Goal: Transaction & Acquisition: Obtain resource

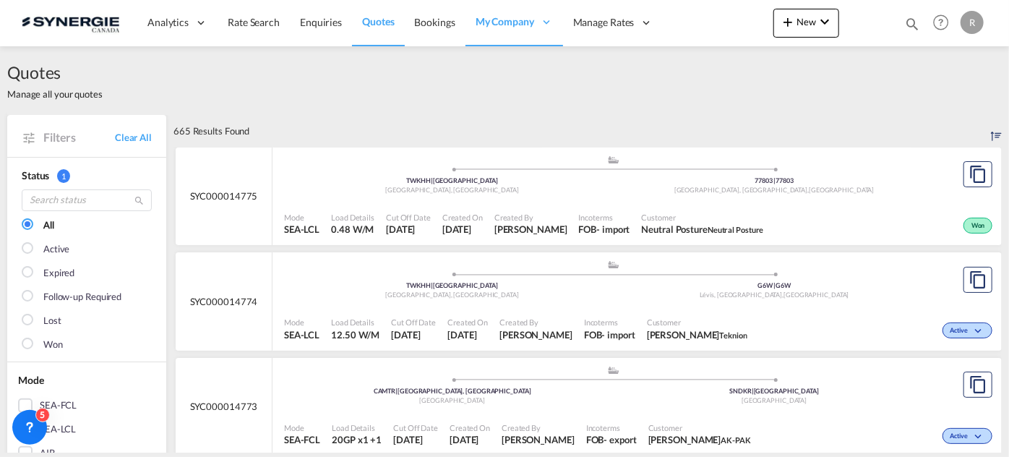
click at [914, 25] on md-icon "icon-magnify" at bounding box center [912, 24] width 16 height 16
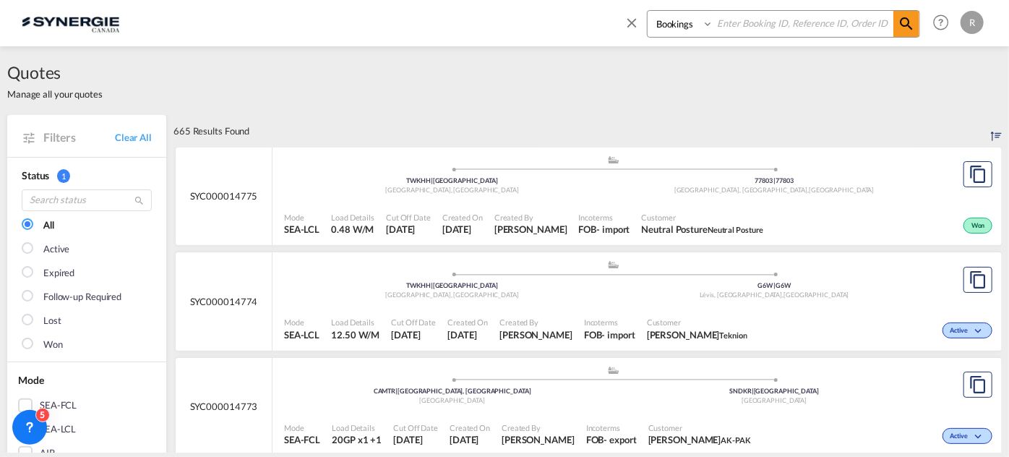
click at [687, 32] on select "Bookings Quotes Enquiries" at bounding box center [682, 24] width 69 height 26
select select "Quotes"
click at [648, 11] on select "Bookings Quotes Enquiries" at bounding box center [682, 24] width 69 height 26
click at [750, 20] on input at bounding box center [803, 23] width 180 height 25
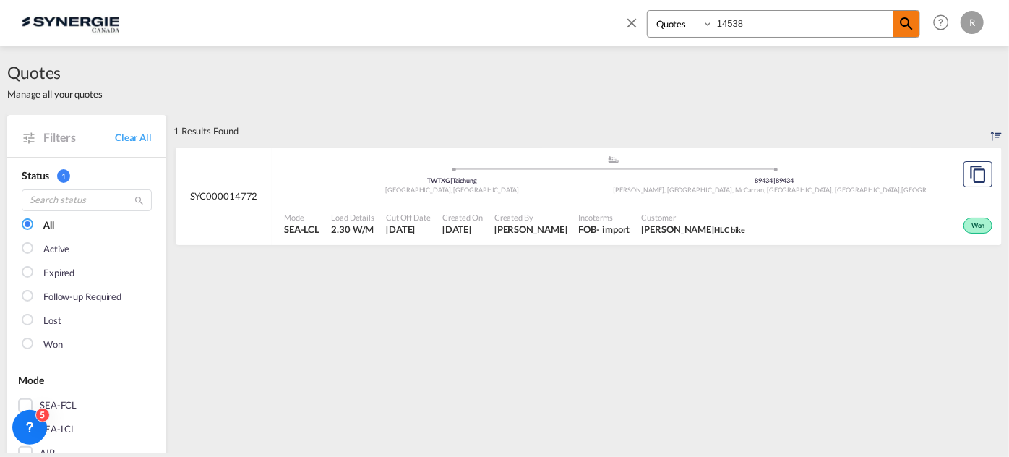
type input "14538"
click at [914, 29] on md-icon "icon-magnify" at bounding box center [906, 23] width 17 height 17
click at [964, 167] on button "Copy Quote" at bounding box center [978, 174] width 29 height 26
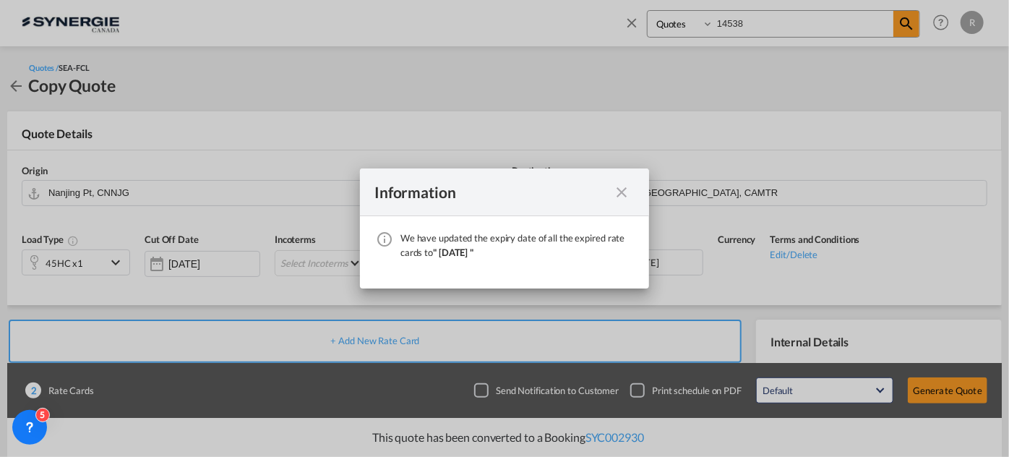
click at [617, 191] on md-icon "icon-close fg-AAA8AD cursor" at bounding box center [621, 192] width 17 height 17
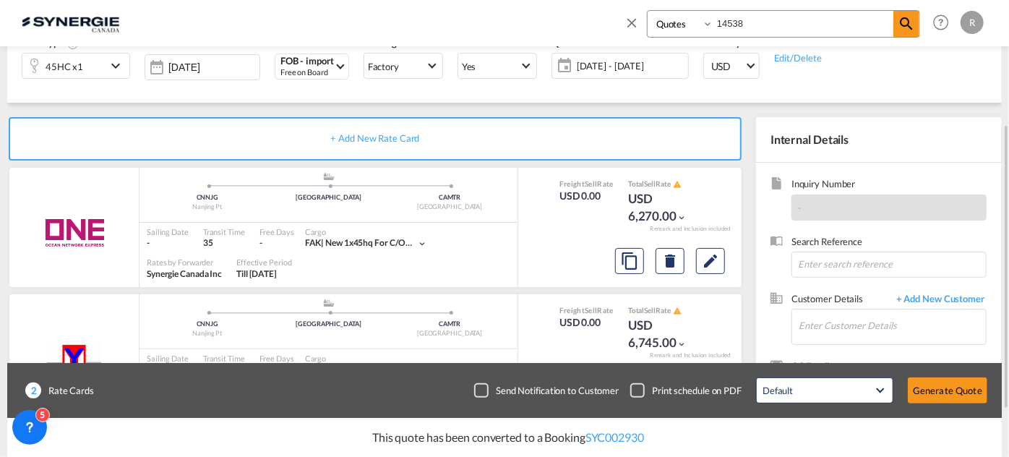
scroll to position [272, 0]
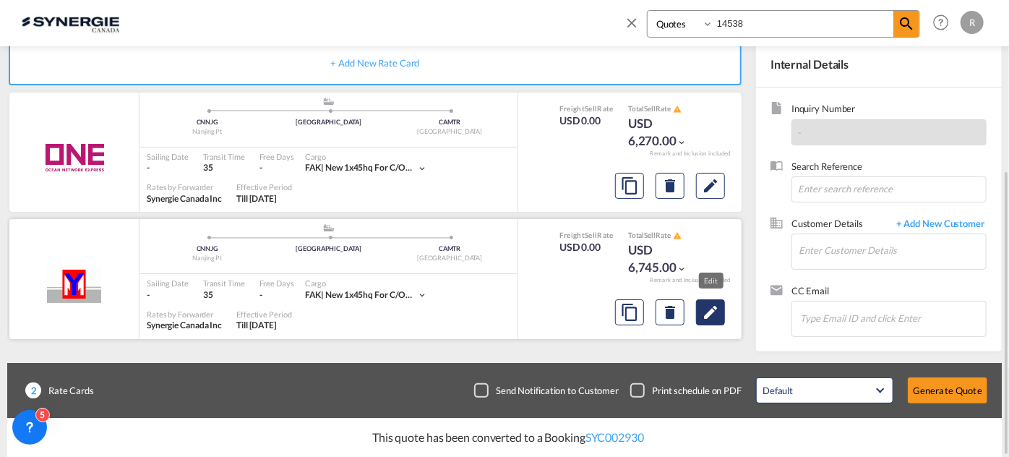
click at [709, 317] on md-icon "Edit" at bounding box center [710, 312] width 17 height 17
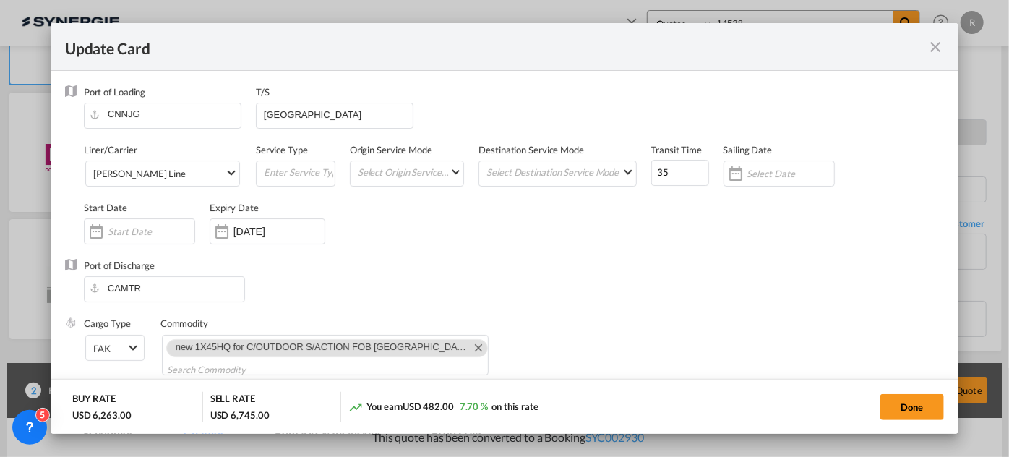
select select "per container"
select select "per B/L"
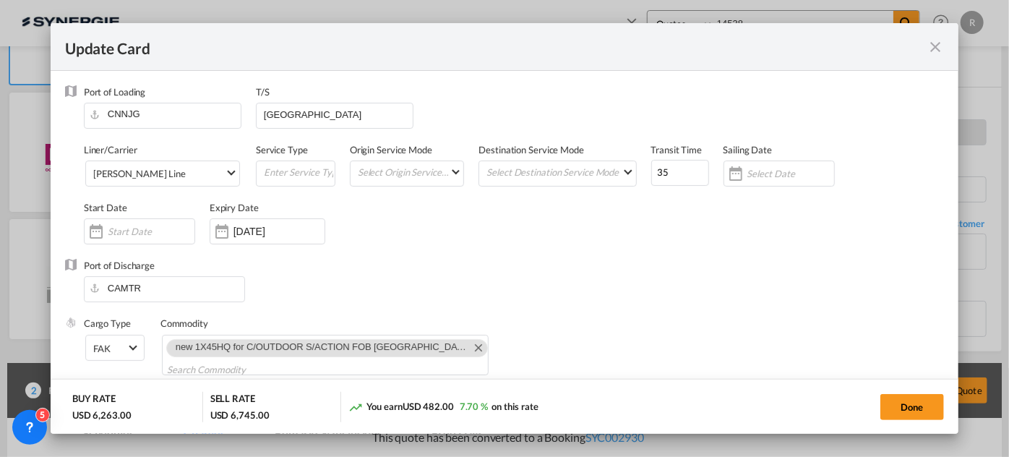
select select "per container"
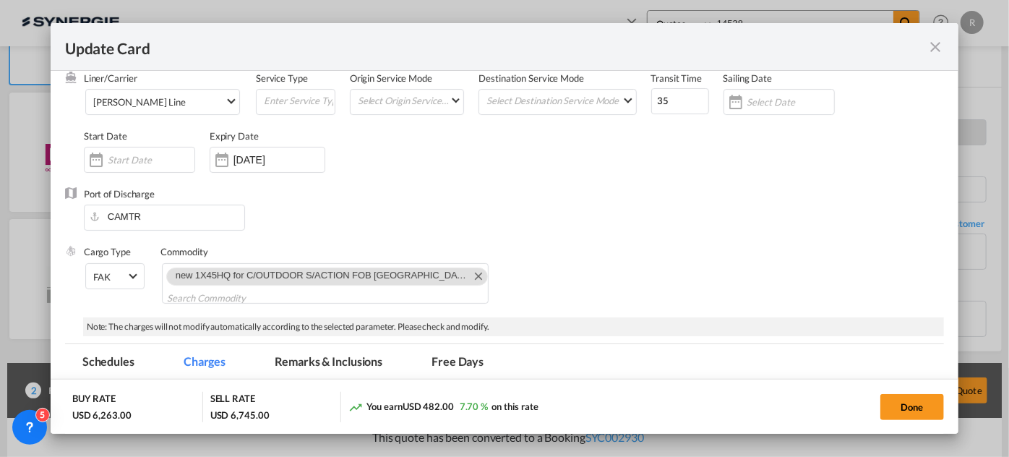
scroll to position [0, 0]
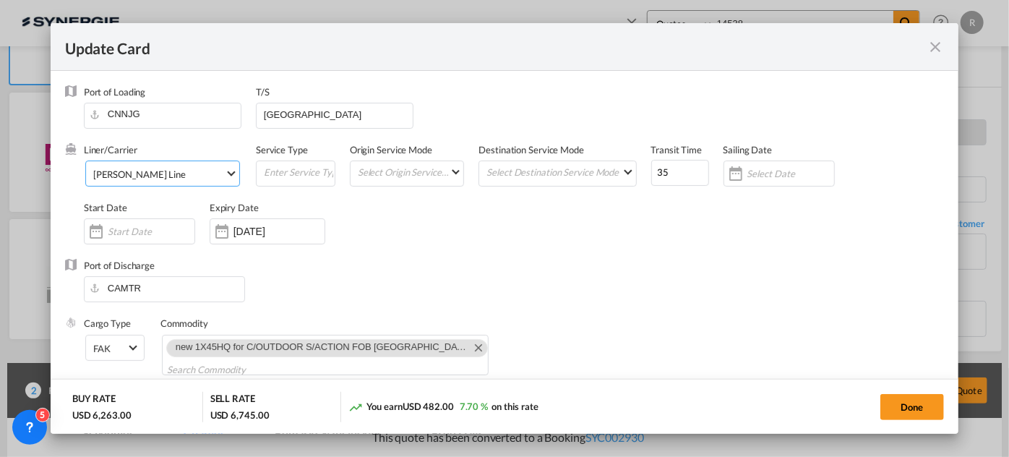
click at [168, 182] on md-select-value "[PERSON_NAME] Line" at bounding box center [165, 172] width 147 height 23
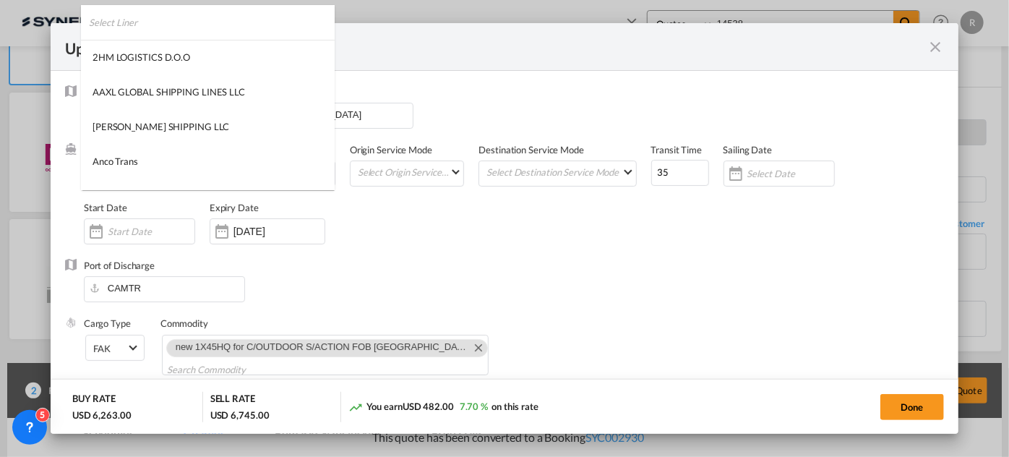
click at [218, 17] on input "search" at bounding box center [212, 22] width 246 height 35
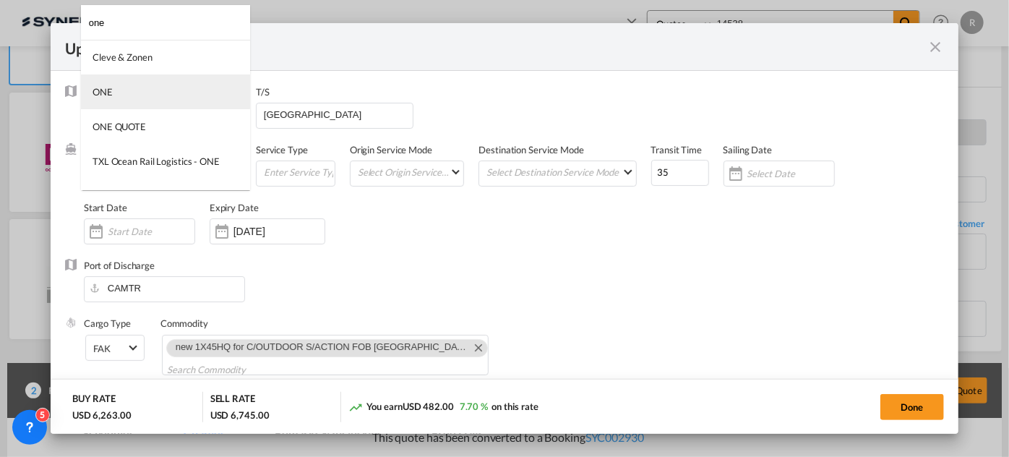
type input "one"
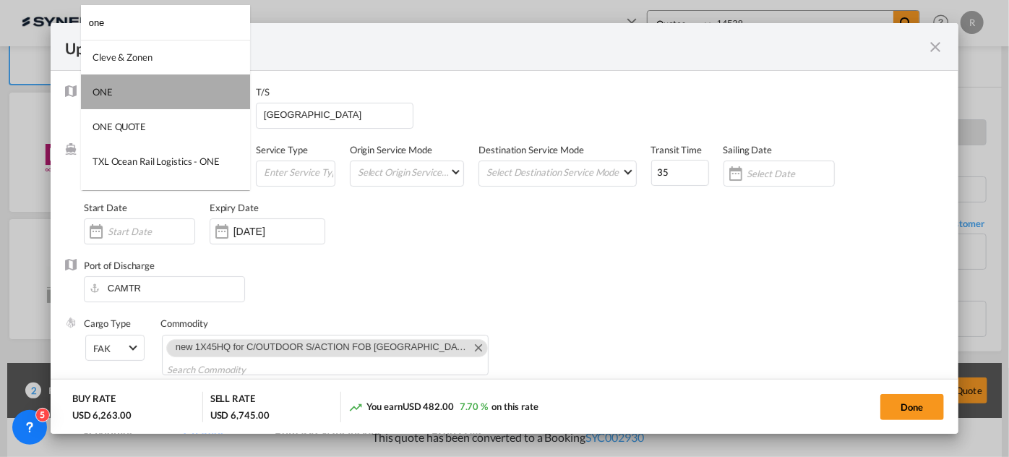
click at [187, 92] on md-option "ONE" at bounding box center [165, 91] width 169 height 35
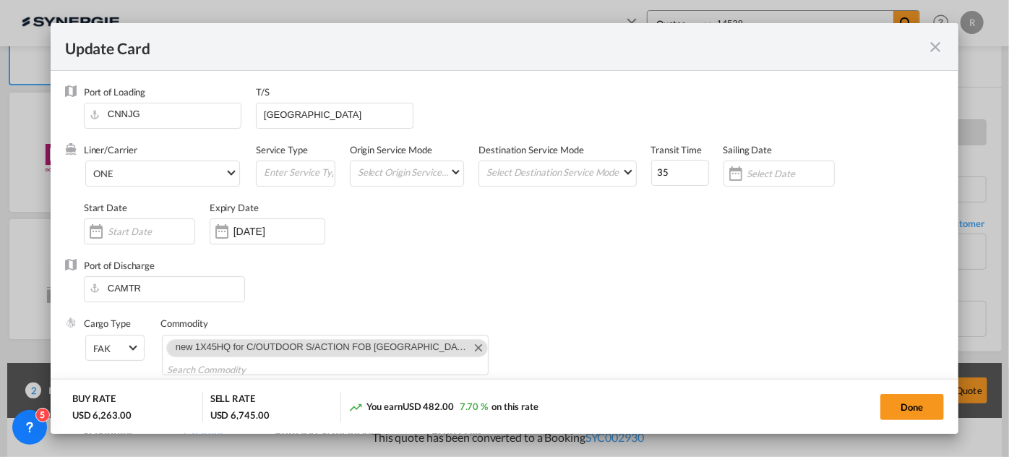
click at [435, 212] on div "Liner/Carrier ONE Service Type Origin Service Mode Select Origin Service Mode […" at bounding box center [514, 201] width 860 height 116
click at [267, 227] on input "[DATE]" at bounding box center [278, 232] width 91 height 12
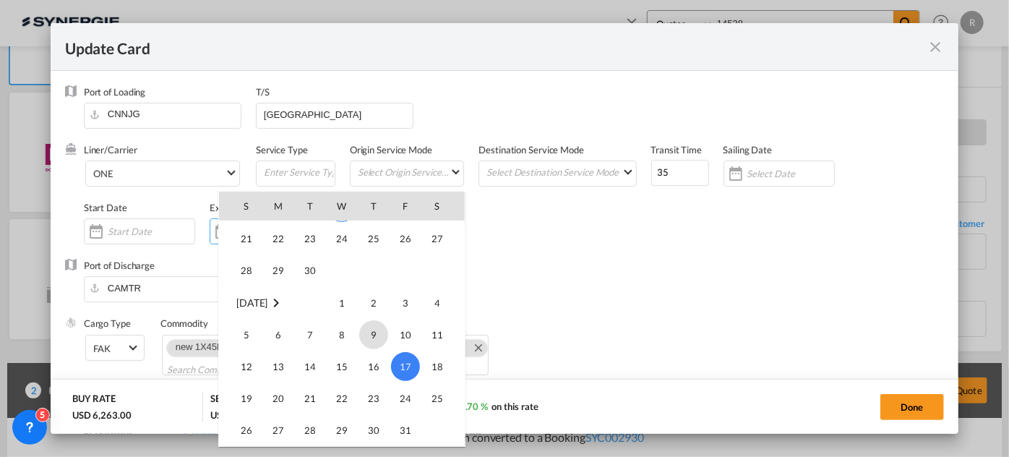
scroll to position [334919, 0]
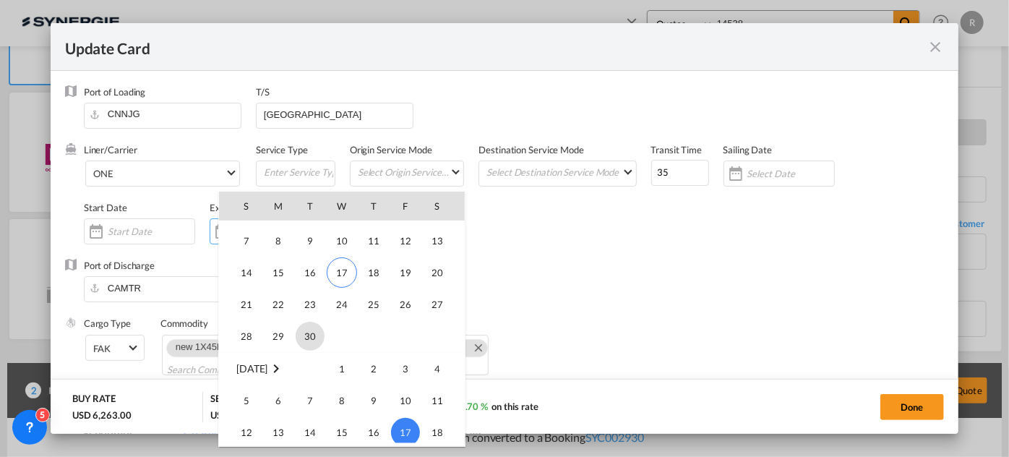
click at [306, 331] on span "30" at bounding box center [310, 336] width 29 height 29
type input "[DATE]"
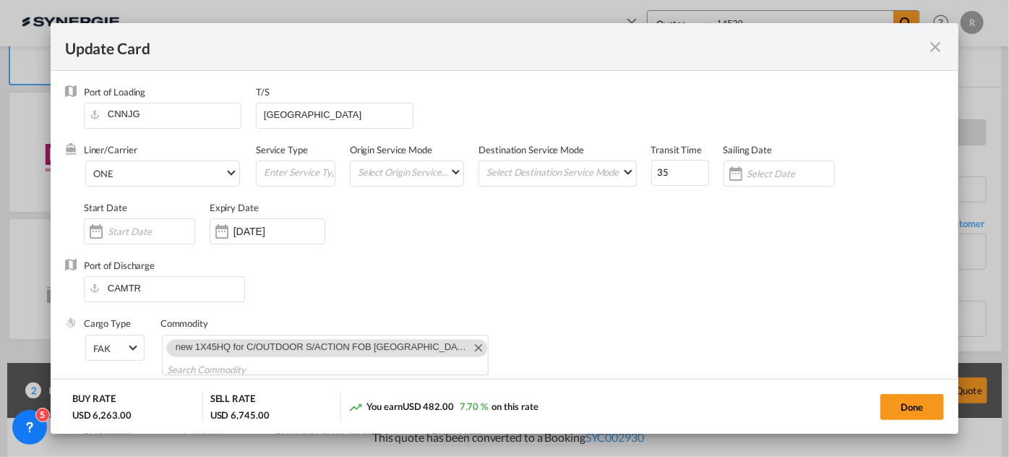
click at [573, 257] on div "Liner/Carrier ONE Service Type Origin Service Mode Select Origin Service Mode […" at bounding box center [514, 201] width 860 height 116
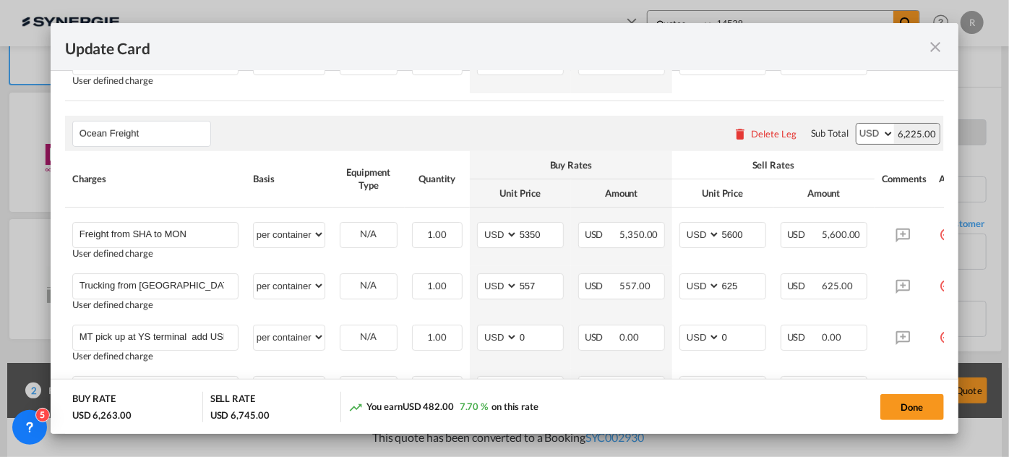
scroll to position [854, 0]
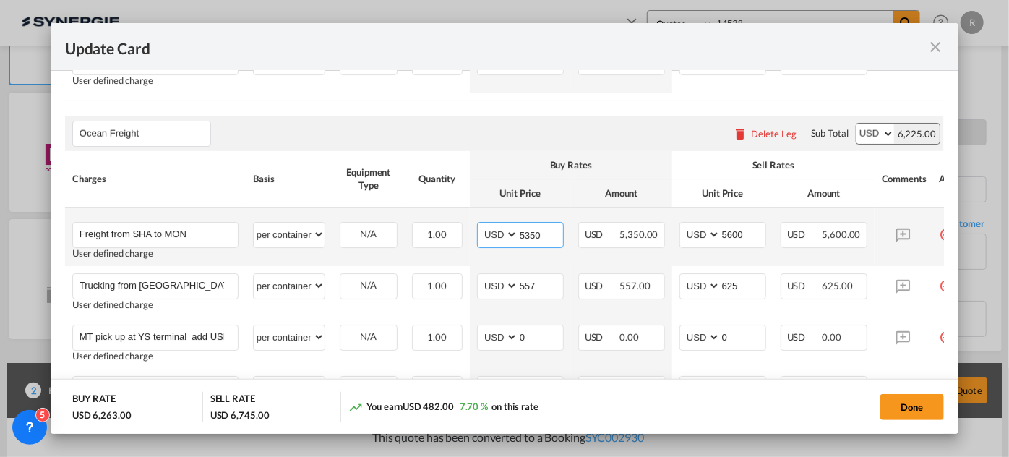
drag, startPoint x: 548, startPoint y: 239, endPoint x: 481, endPoint y: 233, distance: 66.8
click at [481, 233] on md-input-container "AED AFN ALL AMD ANG AOA ARS AUD AWG AZN BAM BBD BDT BGN BHD BIF BMD BND [PERSON…" at bounding box center [520, 235] width 87 height 26
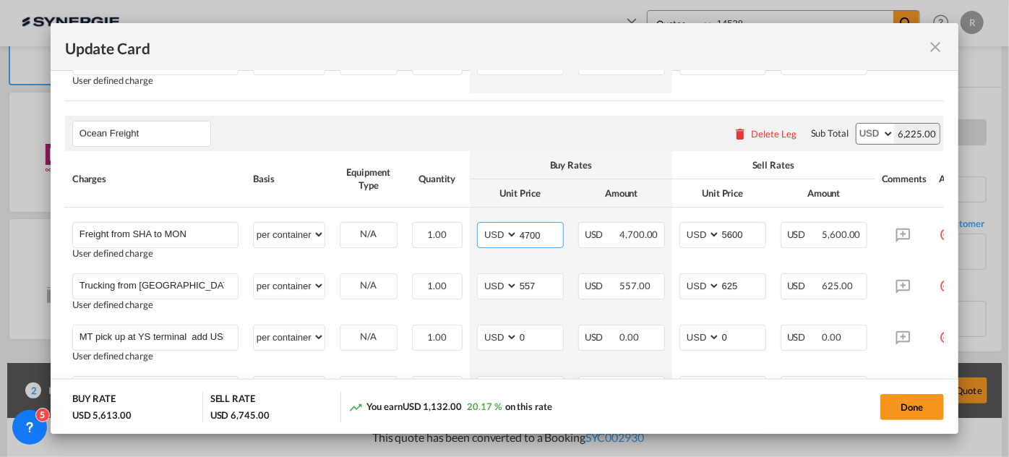
type input "4700"
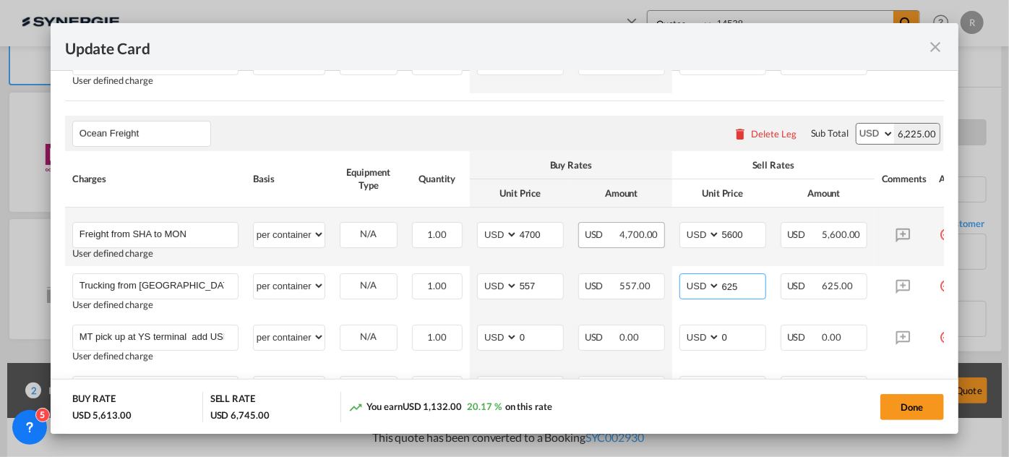
drag, startPoint x: 746, startPoint y: 287, endPoint x: 640, endPoint y: 249, distance: 112.7
click at [659, 276] on tr "Trucking from [GEOGRAPHIC_DATA] to SHA Please Enter User Defined Charges Cannot…" at bounding box center [523, 291] width 916 height 51
type input "600"
drag, startPoint x: 731, startPoint y: 240, endPoint x: 746, endPoint y: 238, distance: 15.3
click at [734, 240] on input "5600" at bounding box center [743, 234] width 45 height 22
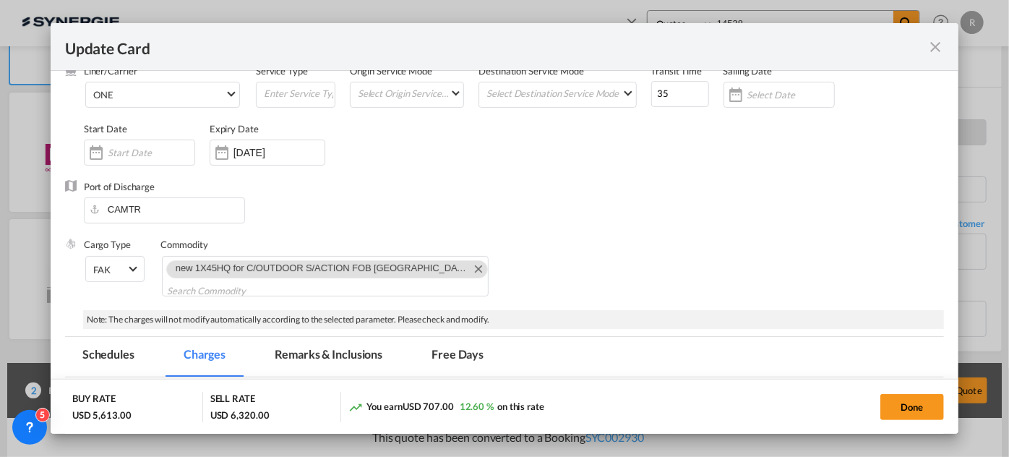
scroll to position [75, 0]
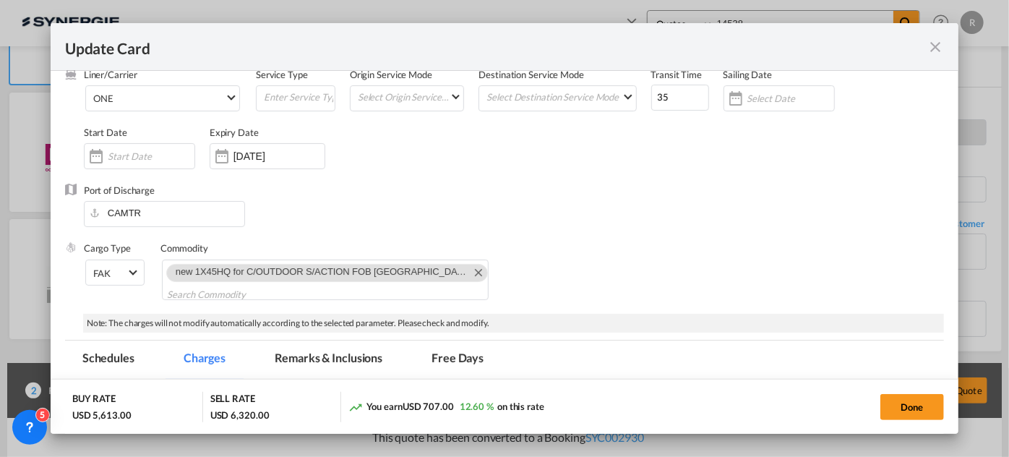
type input "5200"
click at [324, 354] on md-tab-item "Remarks & Inclusions" at bounding box center [328, 360] width 142 height 40
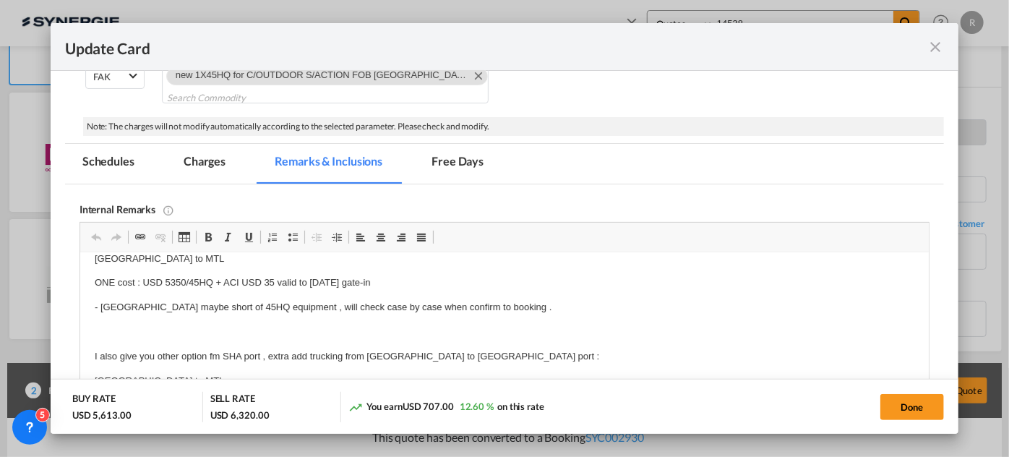
scroll to position [0, 0]
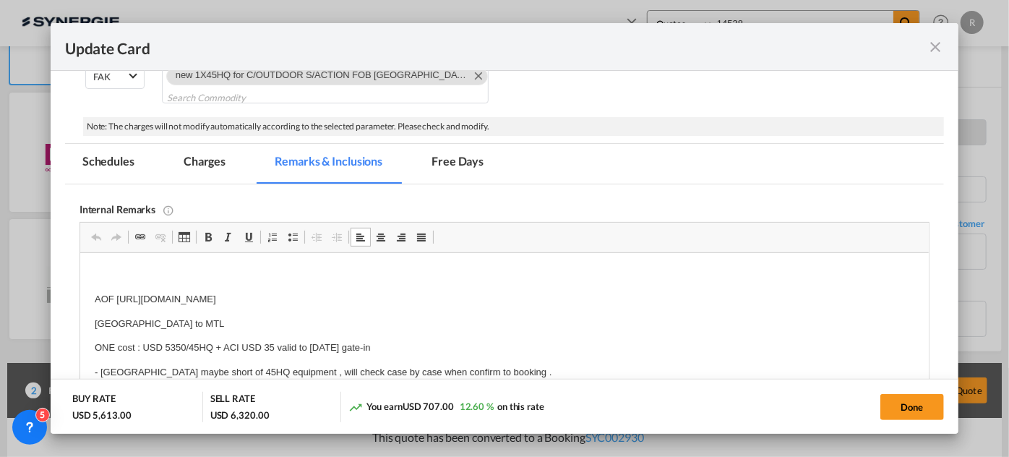
drag, startPoint x: 117, startPoint y: 295, endPoint x: 153, endPoint y: 306, distance: 37.7
click at [138, 298] on p "AOF [URL][DOMAIN_NAME]" at bounding box center [504, 299] width 820 height 15
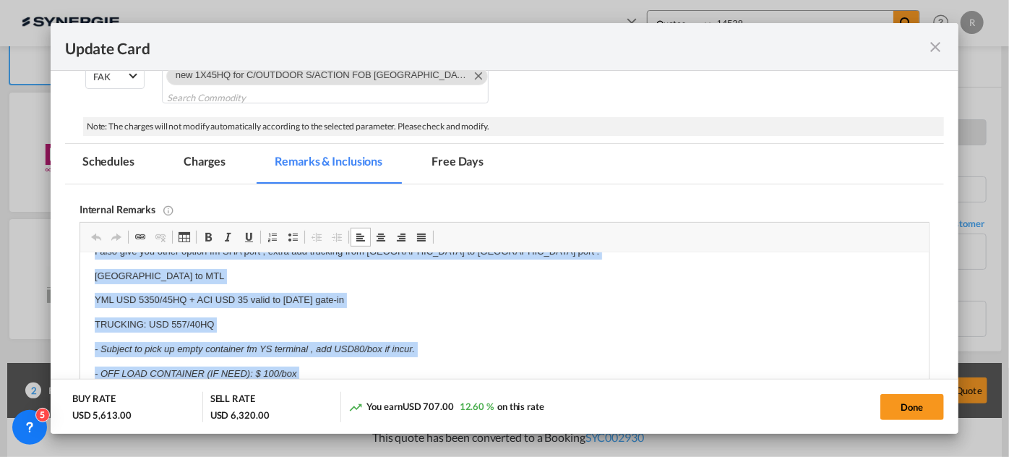
scroll to position [217, 0]
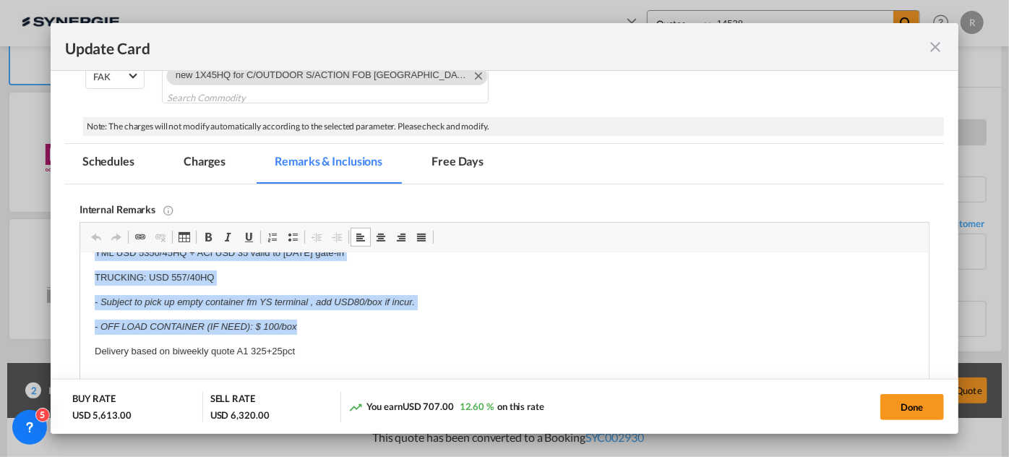
drag, startPoint x: 116, startPoint y: 297, endPoint x: 546, endPoint y: 325, distance: 431.0
click at [546, 325] on body "AOF [URL][DOMAIN_NAME] [GEOGRAPHIC_DATA] to MTL ONE cost : USD 5350/45HQ + ACI …" at bounding box center [504, 217] width 820 height 333
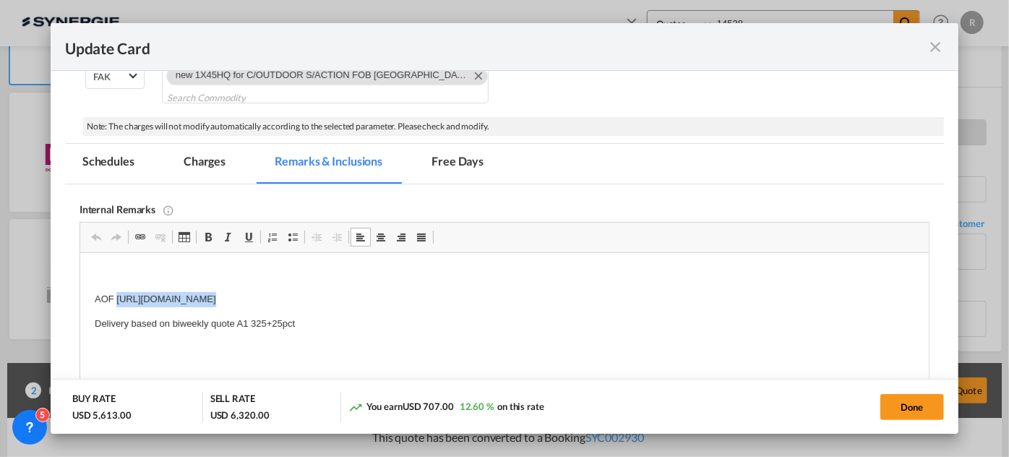
scroll to position [0, 0]
click at [533, 295] on p "AOF [URL][DOMAIN_NAME]" at bounding box center [504, 299] width 820 height 15
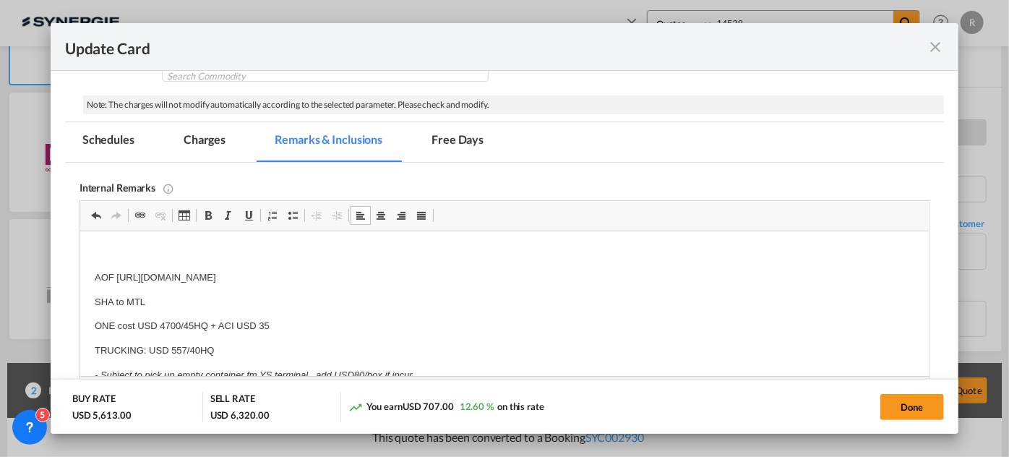
click at [1006, 304] on div "Update Card Port of [GEOGRAPHIC_DATA] CNNJG T/S [GEOGRAPHIC_DATA] Liner/Carrier…" at bounding box center [504, 228] width 1009 height 457
click at [926, 410] on button "Done" at bounding box center [912, 407] width 64 height 26
type input "[DATE]"
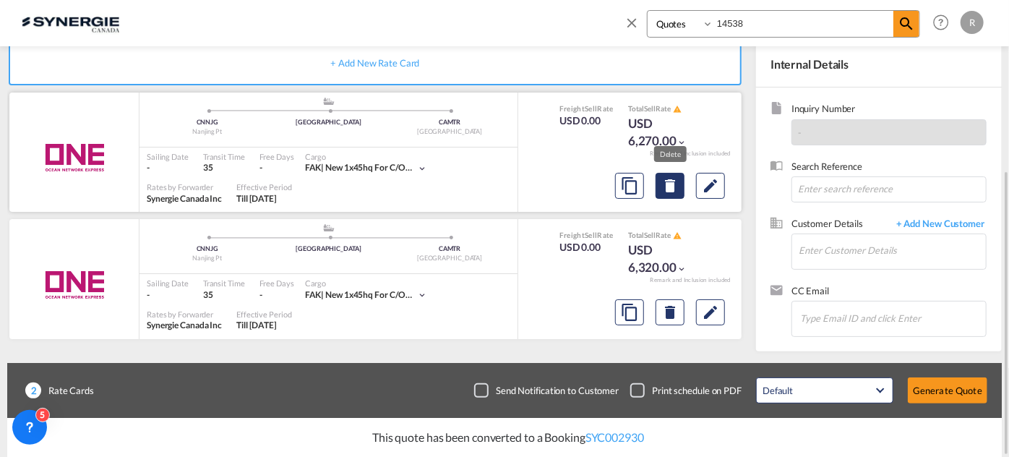
click at [674, 187] on md-icon "Delete" at bounding box center [669, 185] width 17 height 17
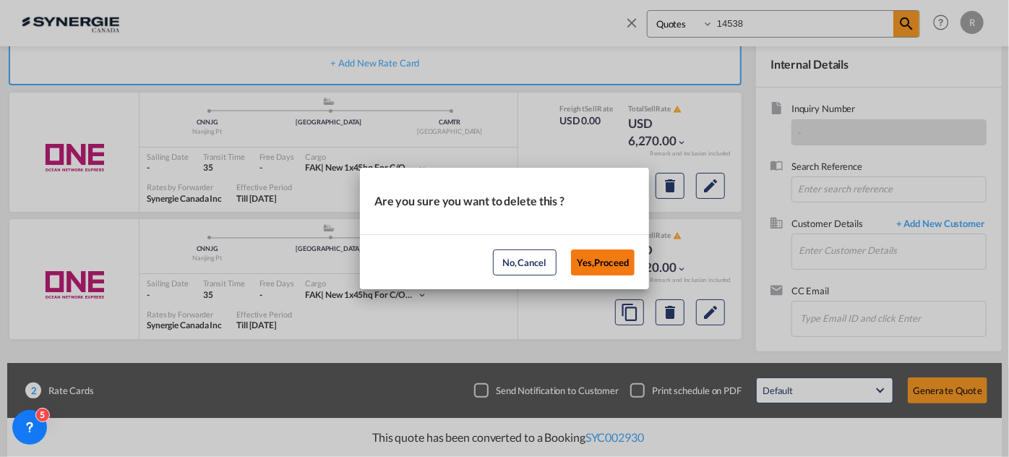
click at [607, 263] on button "Yes,Proceed" at bounding box center [603, 262] width 64 height 26
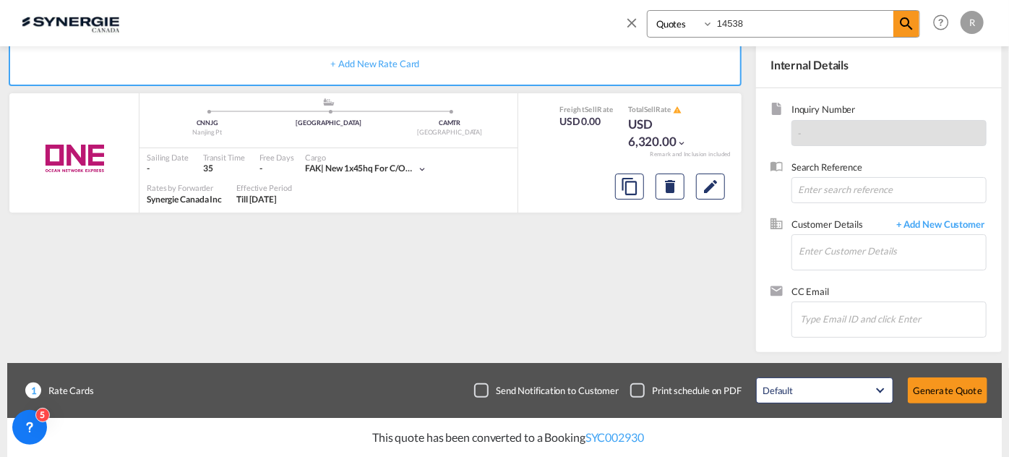
scroll to position [271, 0]
click at [713, 192] on md-icon "Edit" at bounding box center [710, 186] width 17 height 17
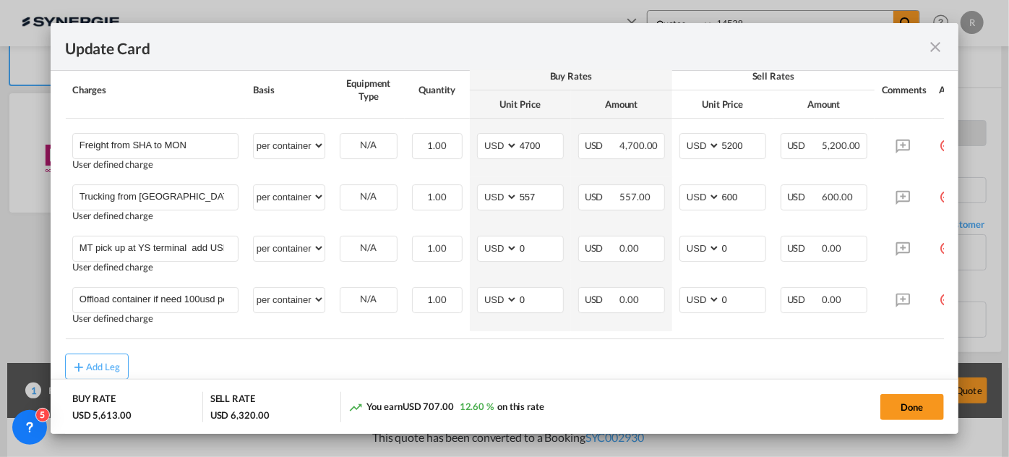
scroll to position [985, 0]
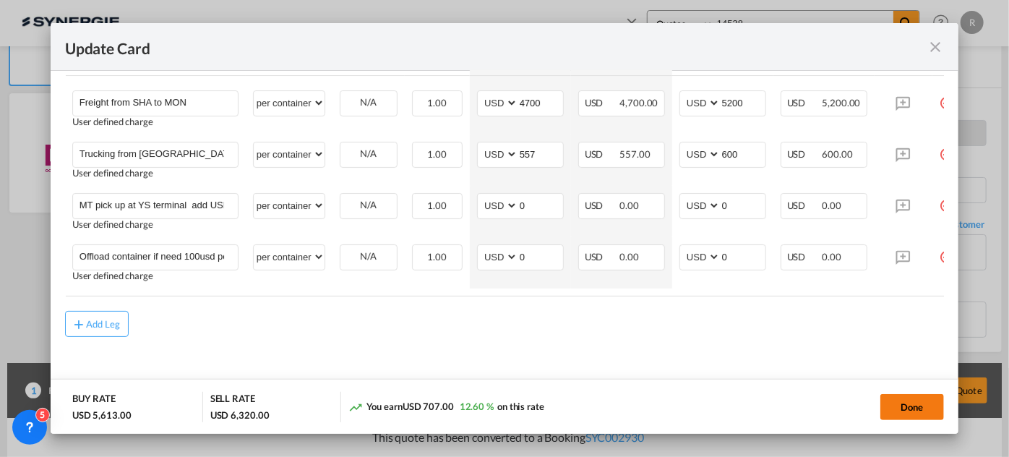
click at [898, 406] on button "Done" at bounding box center [912, 407] width 64 height 26
type input "[DATE]"
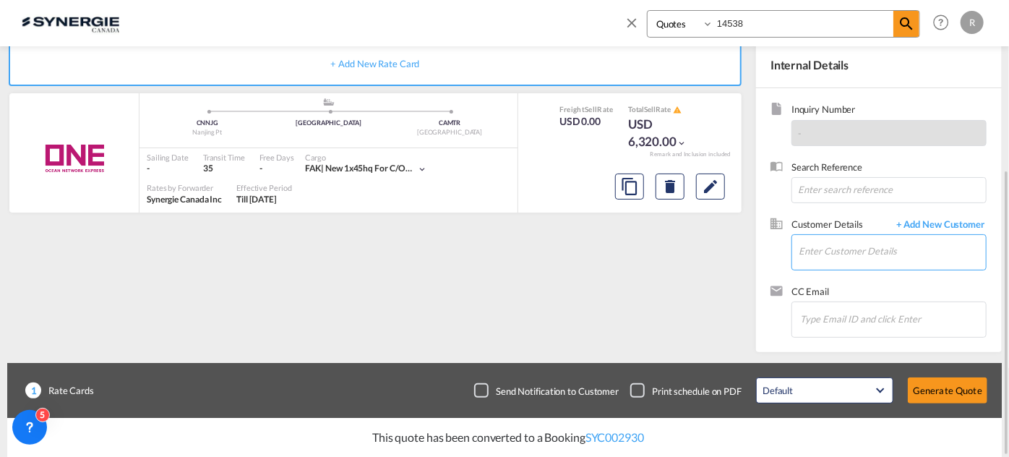
click at [857, 246] on input "Enter Customer Details" at bounding box center [892, 251] width 187 height 33
paste input "[PERSON_NAME][EMAIL_ADDRESS][DOMAIN_NAME]"
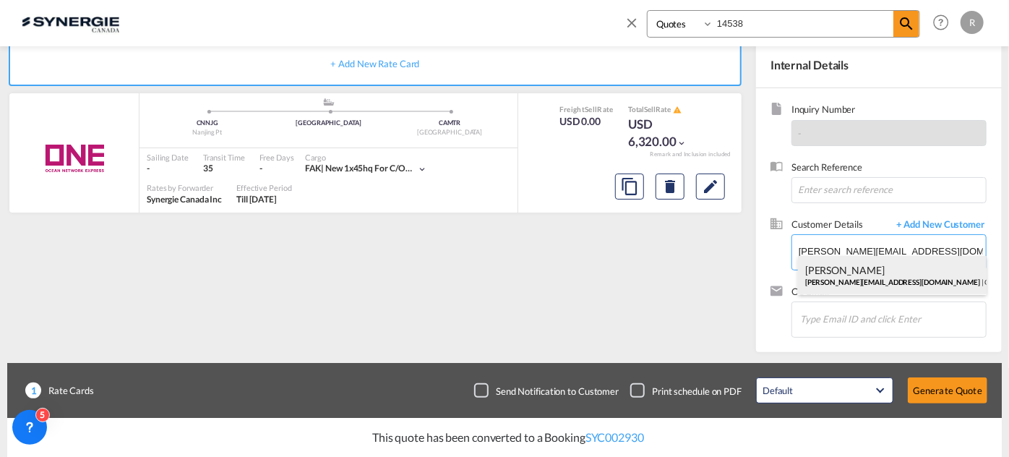
click at [853, 277] on div "FRANCO MARCOGLIESE [EMAIL_ADDRESS][DOMAIN_NAME] | OUTDOOR GEAR" at bounding box center [892, 275] width 189 height 39
type input "OUTDOOR GEAR, [PERSON_NAME], [PERSON_NAME][EMAIL_ADDRESS][DOMAIN_NAME]"
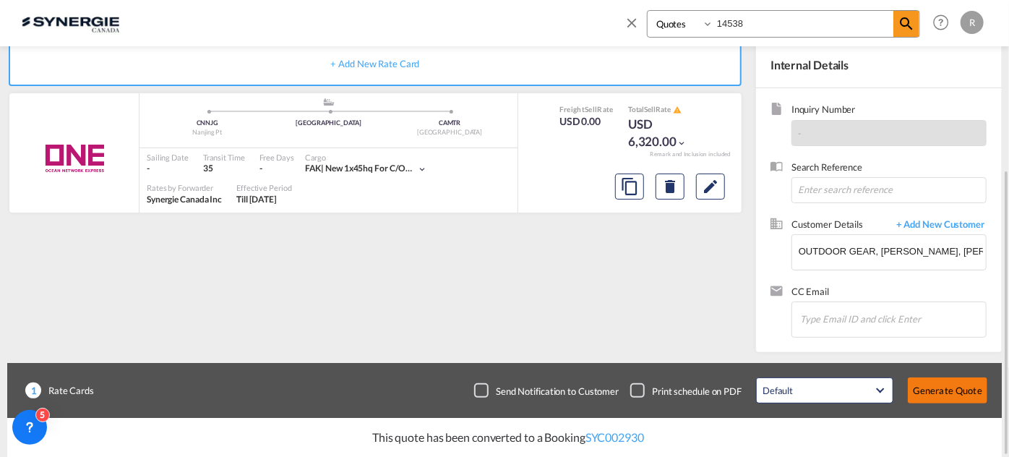
click at [931, 389] on button "Generate Quote" at bounding box center [948, 390] width 80 height 26
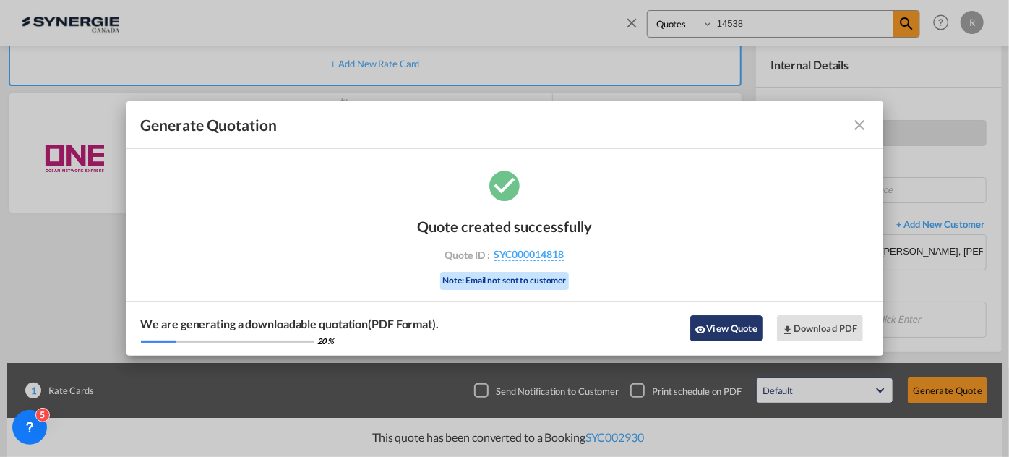
click at [746, 337] on button "View Quote" at bounding box center [726, 328] width 72 height 26
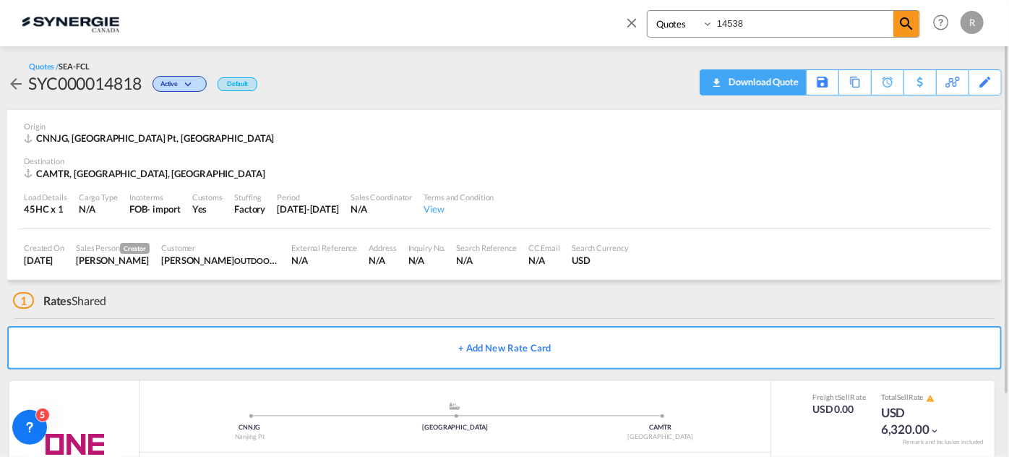
click at [756, 93] on download-pdf "Download Quote" at bounding box center [753, 82] width 91 height 25
click at [782, 87] on div "Download Quote" at bounding box center [762, 81] width 74 height 23
